Goal: Find specific page/section: Find specific page/section

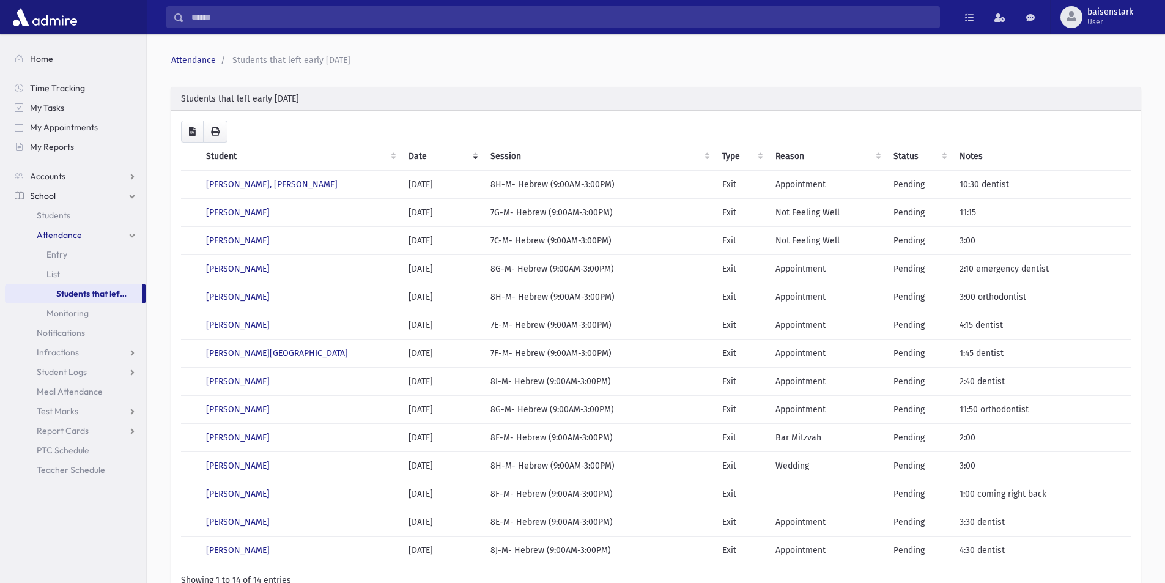
scroll to position [92, 0]
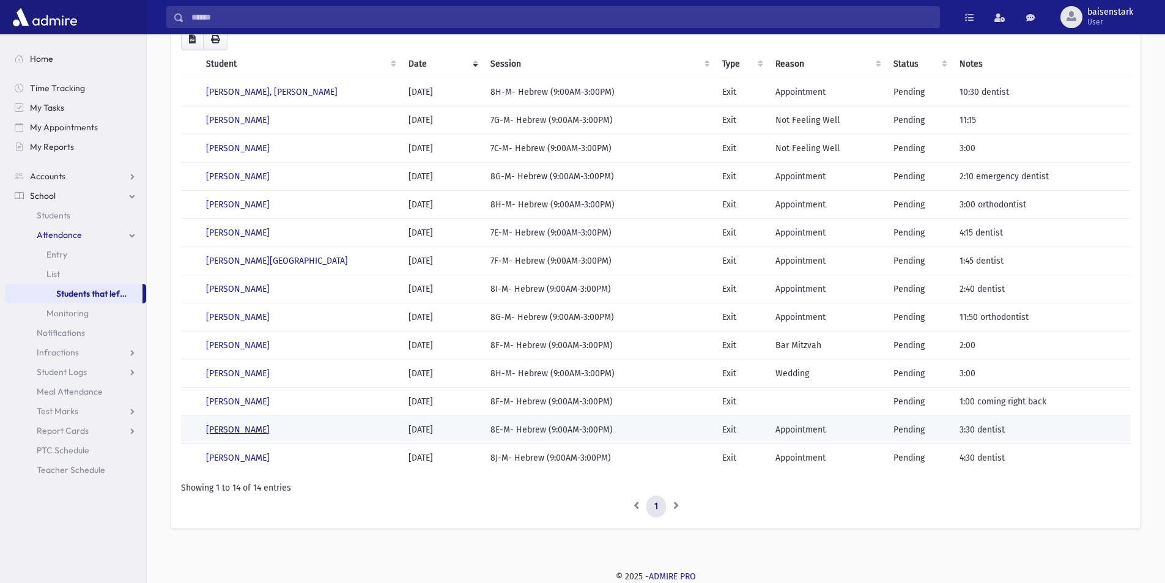
click at [229, 426] on link "[PERSON_NAME]" at bounding box center [238, 429] width 64 height 10
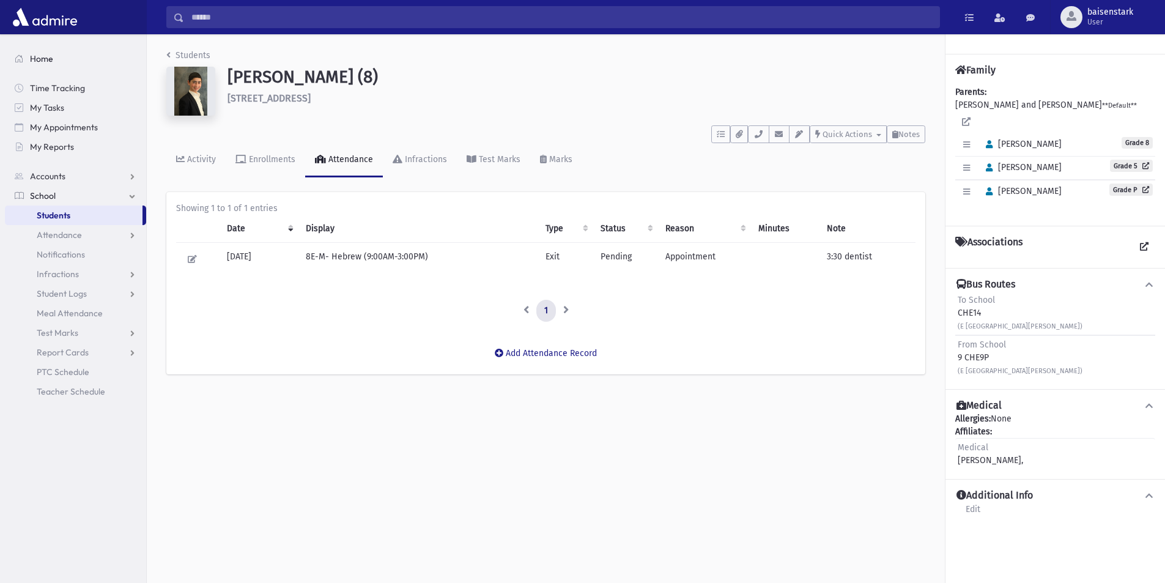
click at [40, 57] on span "Home" at bounding box center [41, 58] width 23 height 11
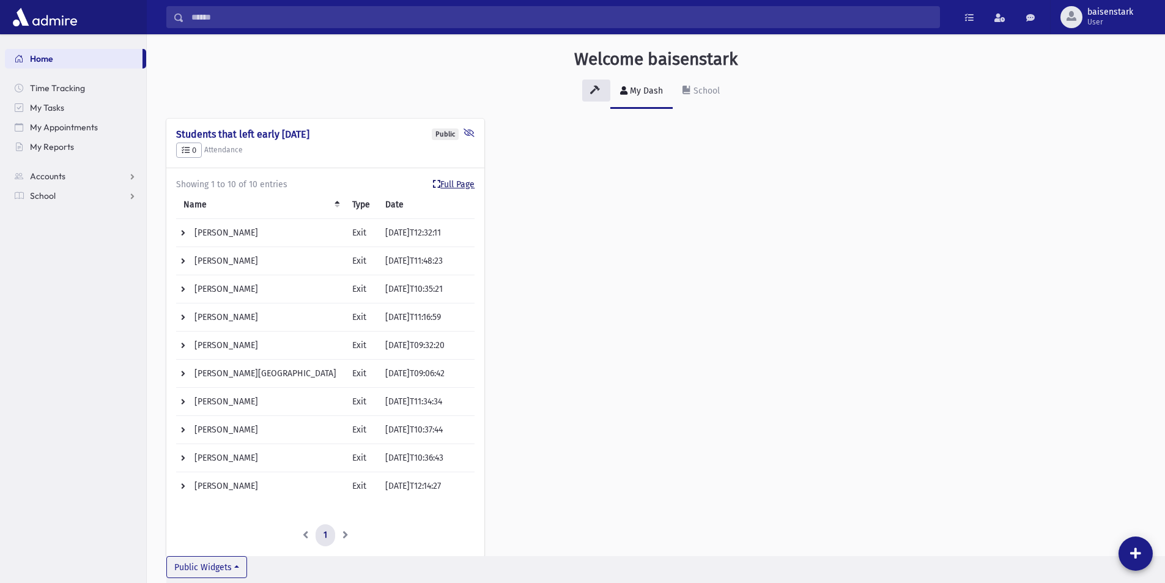
click at [461, 185] on link "Full Page" at bounding box center [454, 184] width 42 height 13
